Goal: Book appointment/travel/reservation

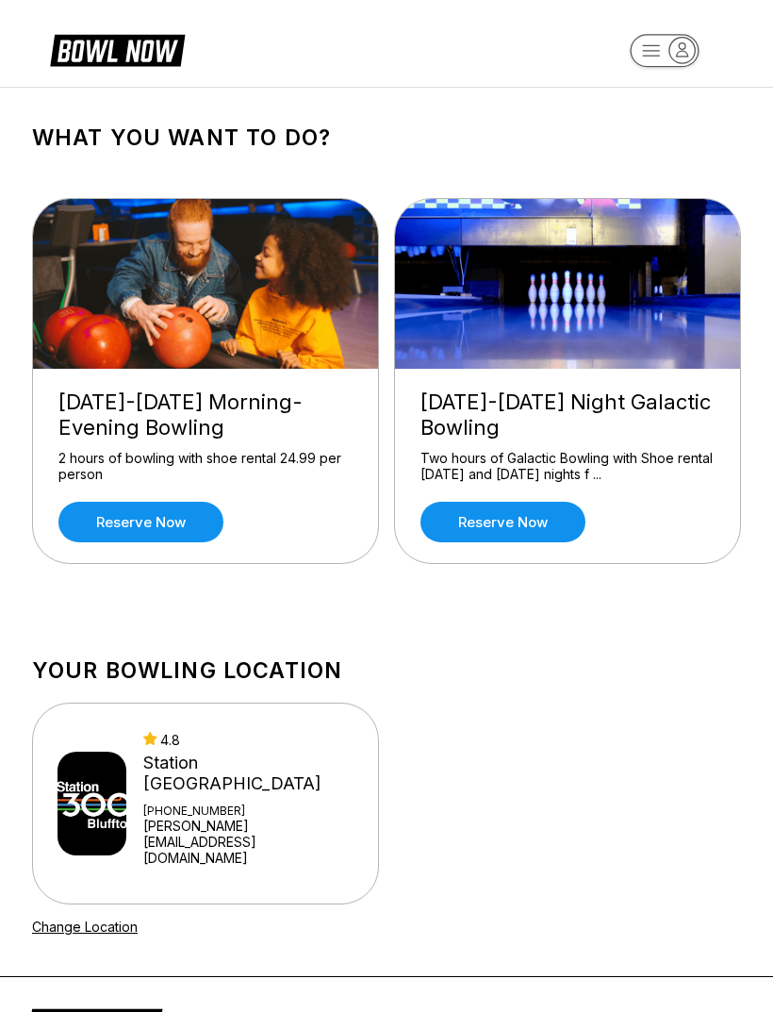
click at [151, 513] on link "Reserve now" at bounding box center [140, 522] width 165 height 41
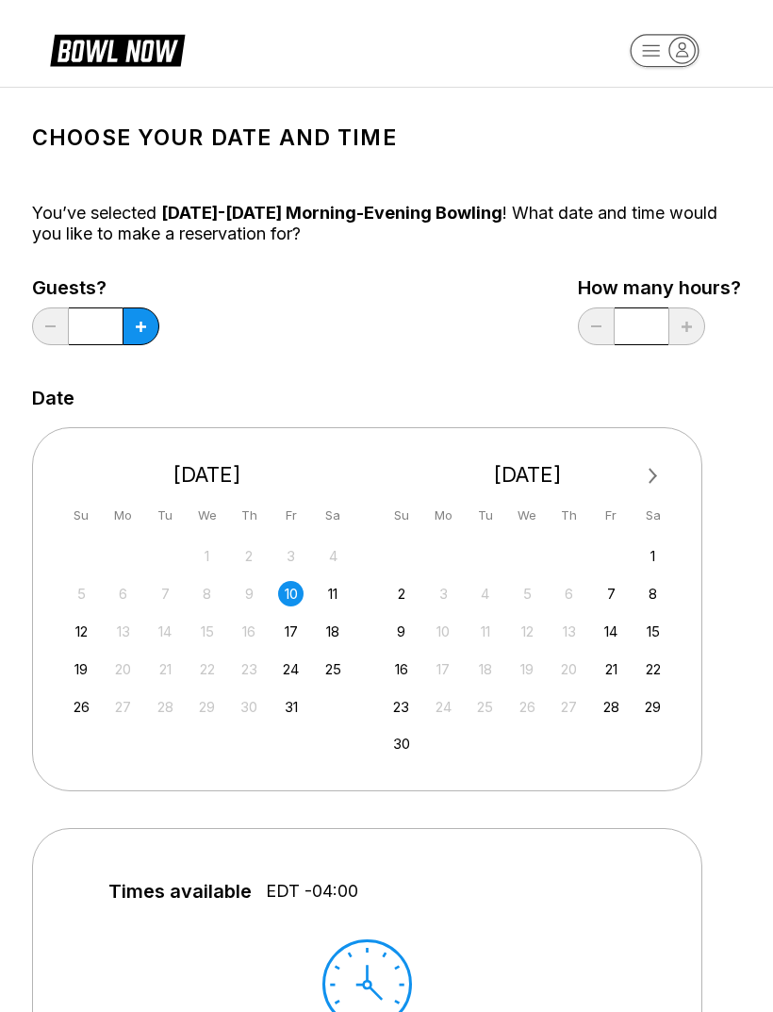
click at [339, 591] on div "11" at bounding box center [333, 593] width 25 height 25
click at [140, 326] on icon at bounding box center [141, 327] width 10 height 10
click at [147, 329] on button at bounding box center [141, 326] width 37 height 38
click at [144, 329] on icon at bounding box center [141, 327] width 10 height 10
click at [124, 323] on button at bounding box center [141, 326] width 37 height 38
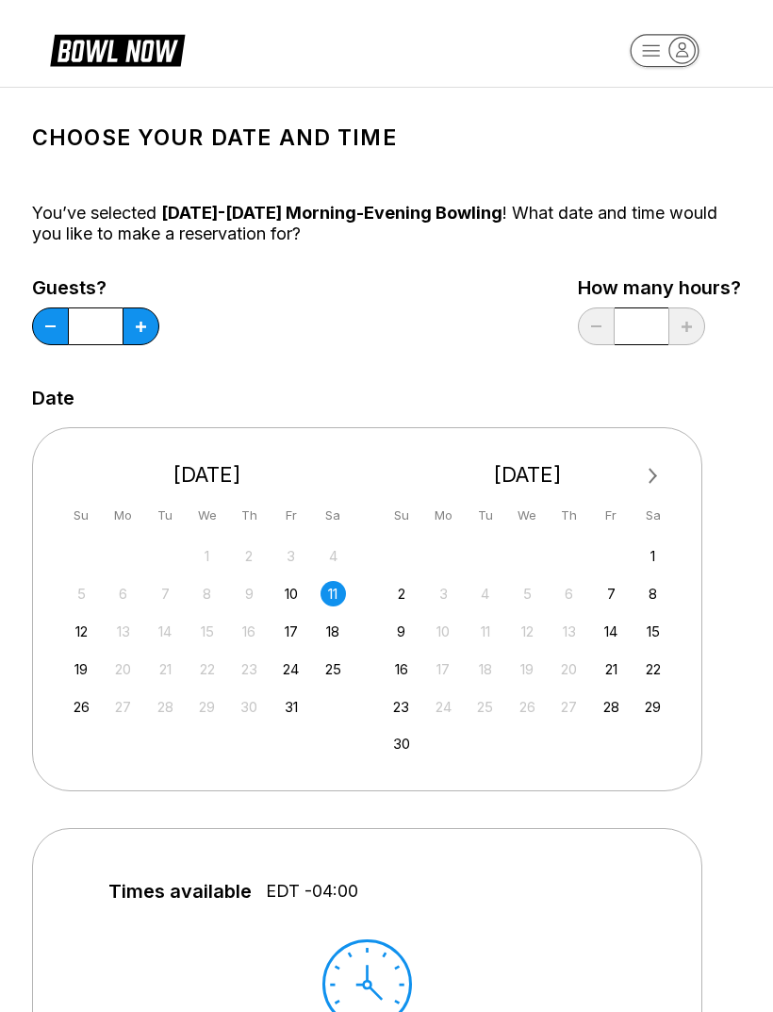
type input "*"
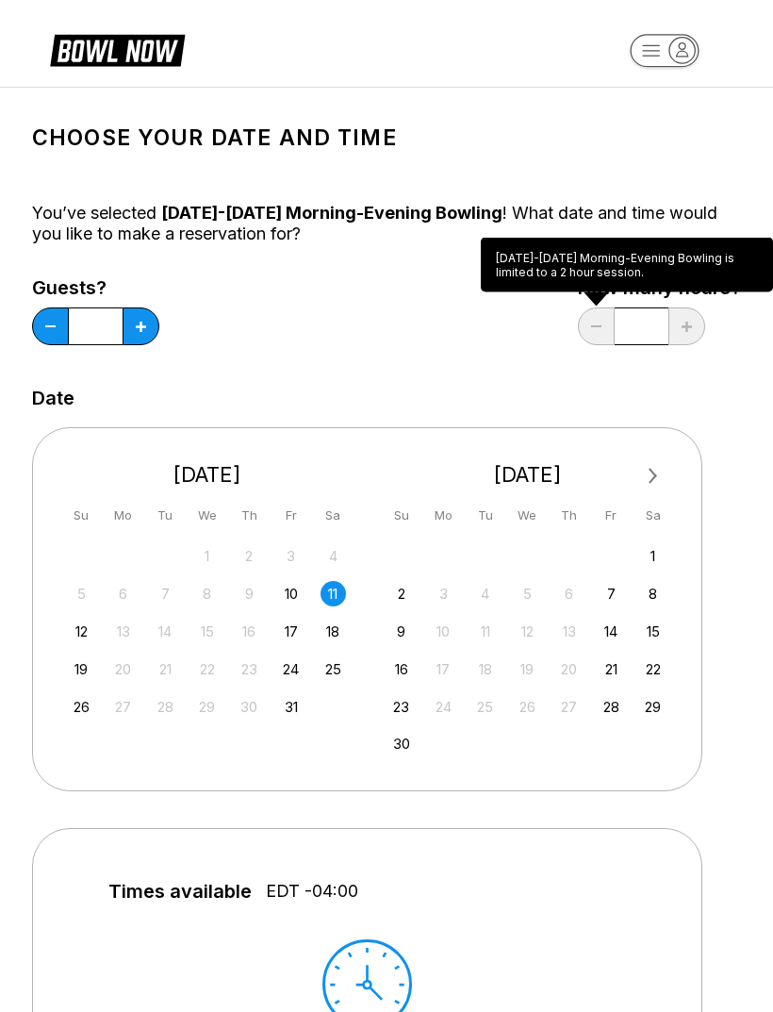
click at [736, 564] on div "Next Month [DATE] Su Mo Tu We Th Fr Sa 28 29 30 1 2 3 4 5 6 7 8 9 10 11 12 13 1…" at bounding box center [386, 601] width 709 height 386
click at [595, 391] on div "Date" at bounding box center [386, 398] width 709 height 21
